Goal: Information Seeking & Learning: Learn about a topic

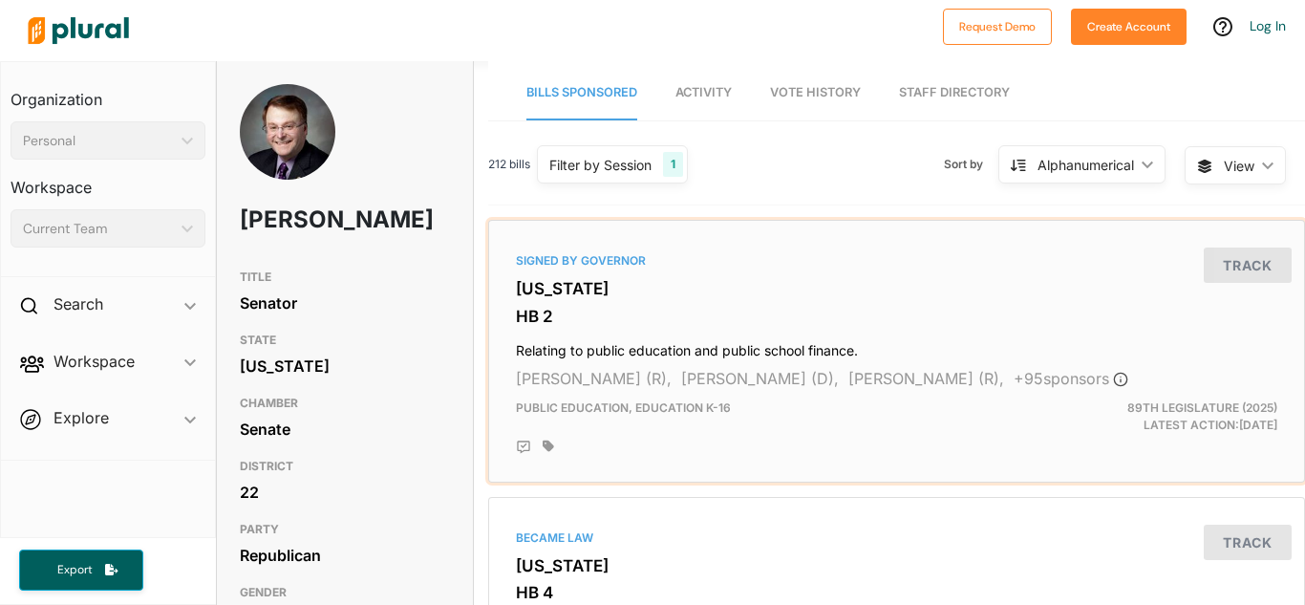
click at [613, 311] on h3 "HB 2" at bounding box center [896, 316] width 761 height 19
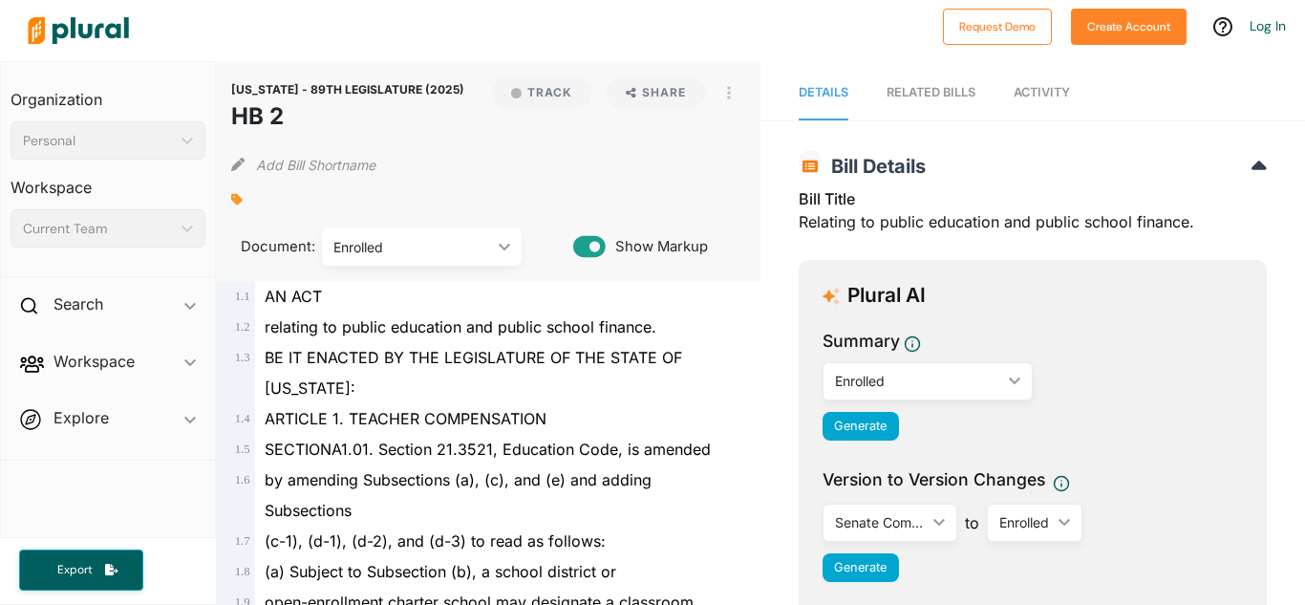
click at [485, 409] on span "ARTICLE 1. TEACHER COMPENSATION" at bounding box center [406, 418] width 282 height 19
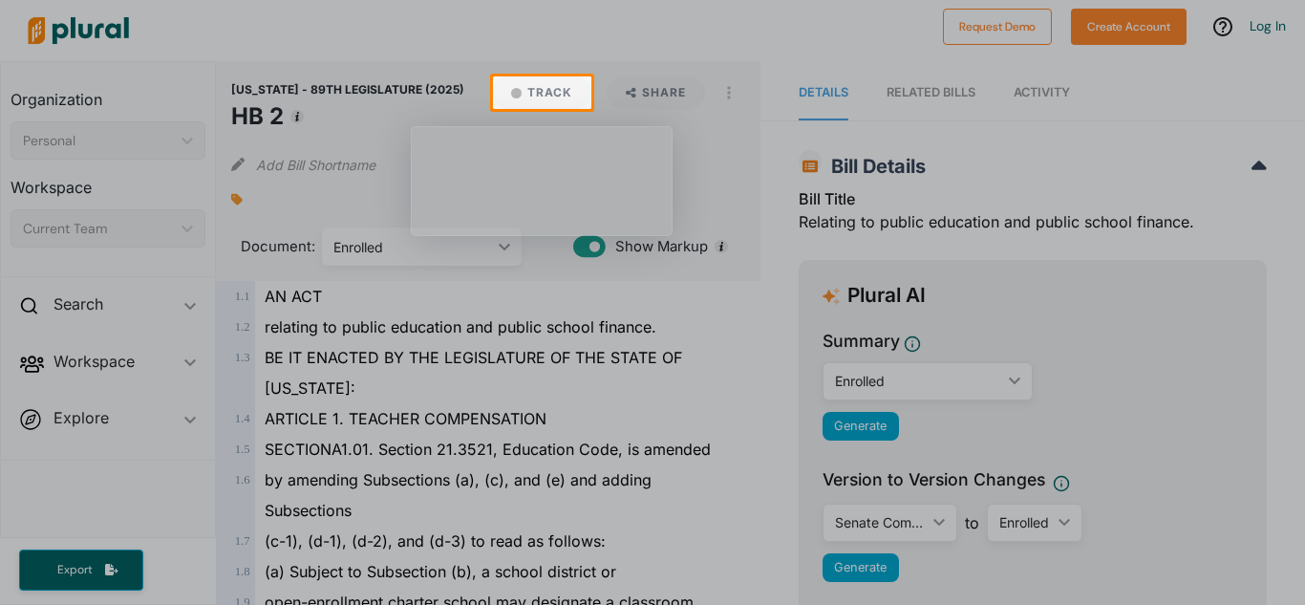
click at [379, 198] on div at bounding box center [652, 357] width 1305 height 496
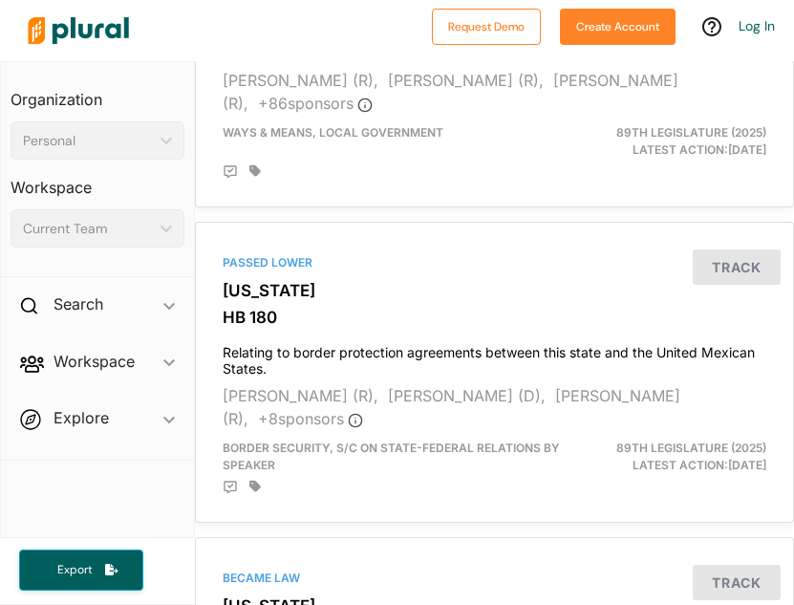
scroll to position [1500, 14]
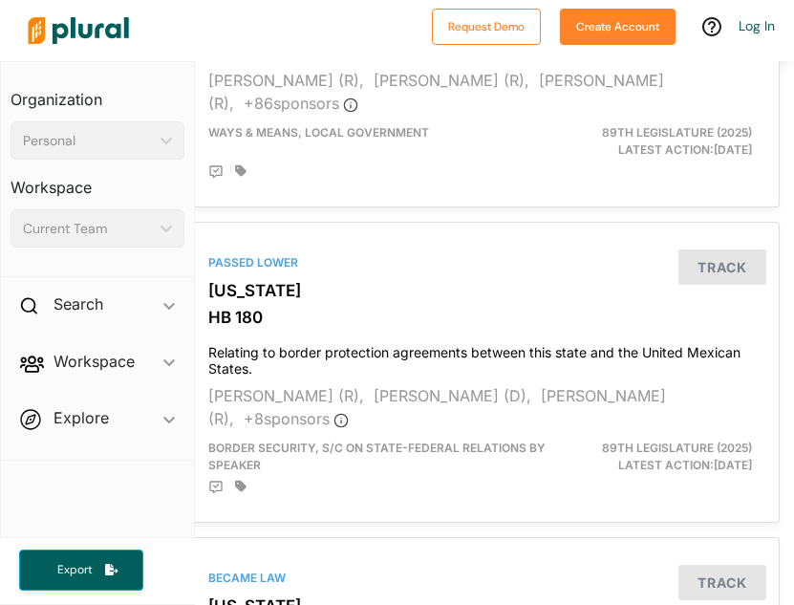
click at [179, 69] on div "Organization Personal ic_keyboard_arrow_down Personal Workspace Current Team ic…" at bounding box center [97, 169] width 193 height 215
click at [176, 109] on h3 "Organization" at bounding box center [98, 93] width 174 height 42
